Goal: Information Seeking & Learning: Compare options

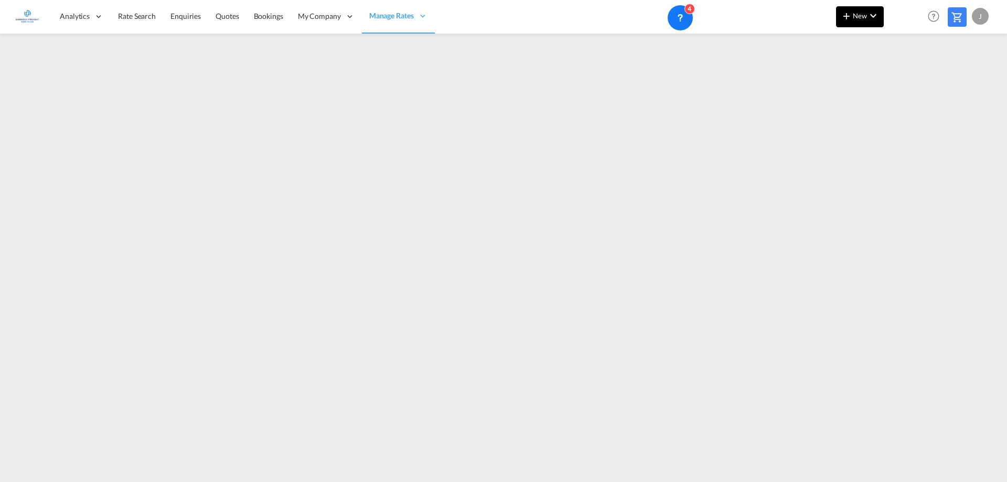
click at [865, 24] on button "New" at bounding box center [860, 16] width 48 height 21
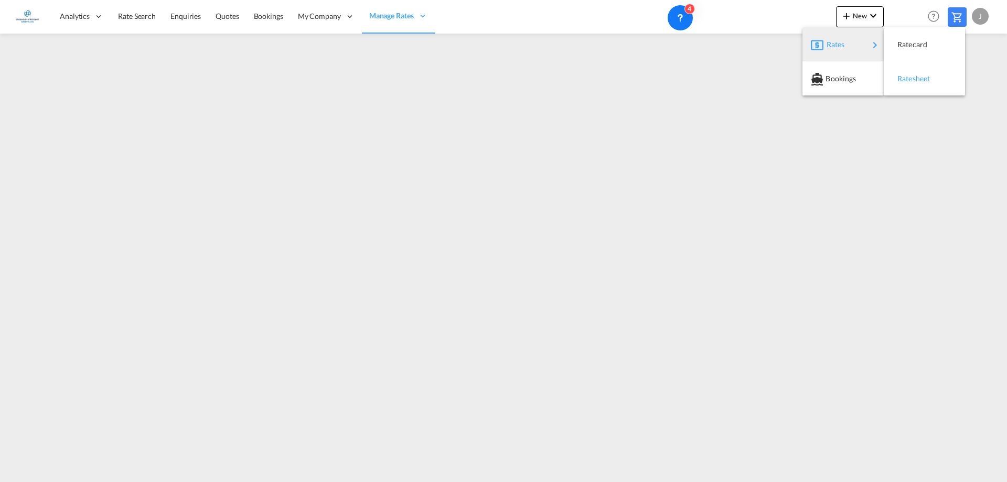
click at [909, 82] on span "Ratesheet" at bounding box center [903, 78] width 12 height 21
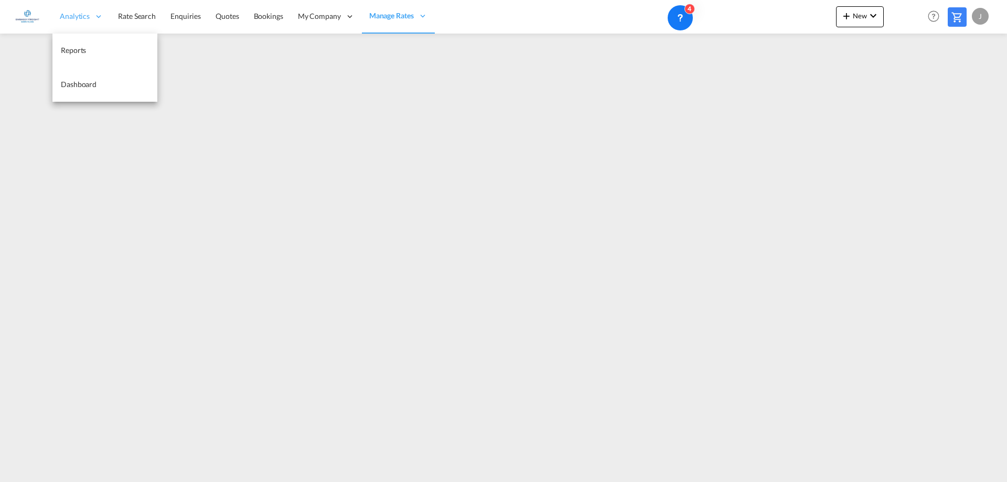
click at [80, 16] on span "Analytics" at bounding box center [75, 16] width 30 height 10
click at [135, 15] on span "Rate Search" at bounding box center [137, 16] width 38 height 9
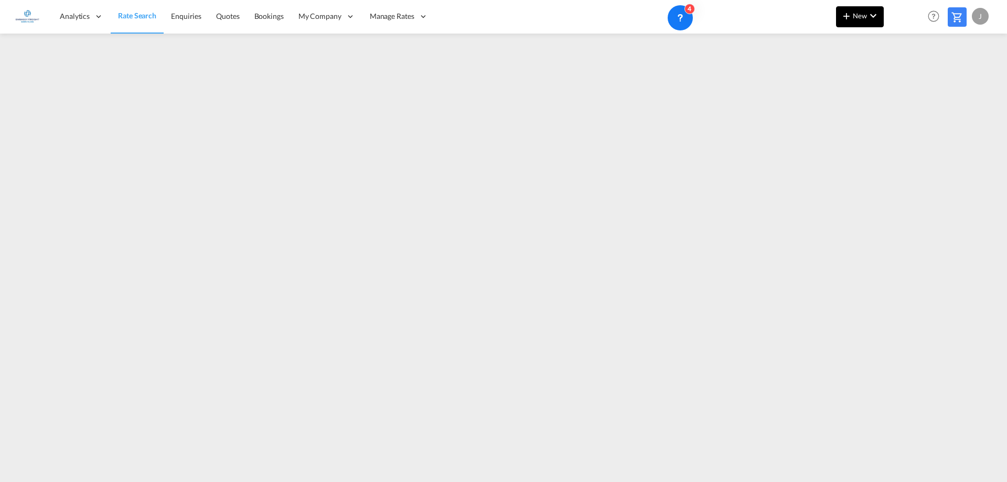
click at [848, 17] on md-icon "icon-plus 400-fg" at bounding box center [846, 15] width 13 height 13
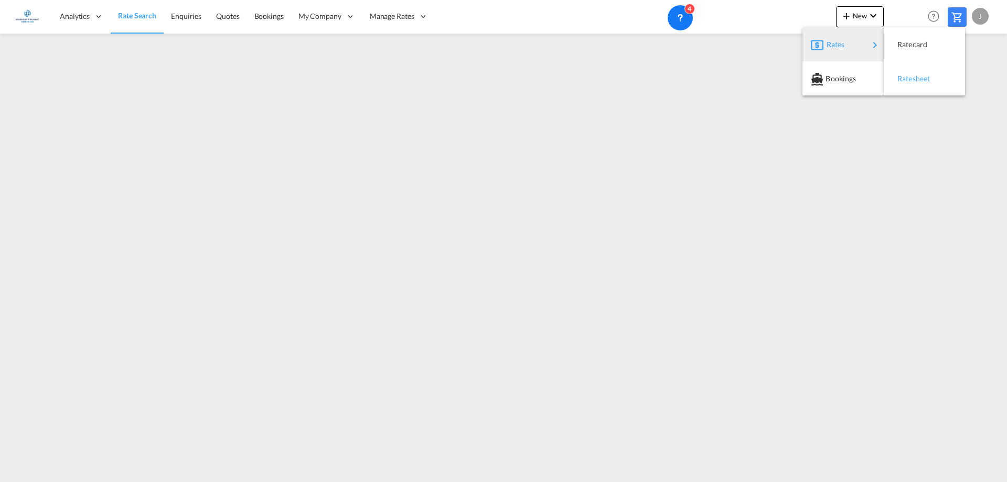
click at [936, 83] on div "Ratesheet" at bounding box center [924, 79] width 64 height 26
